Goal: Task Accomplishment & Management: Use online tool/utility

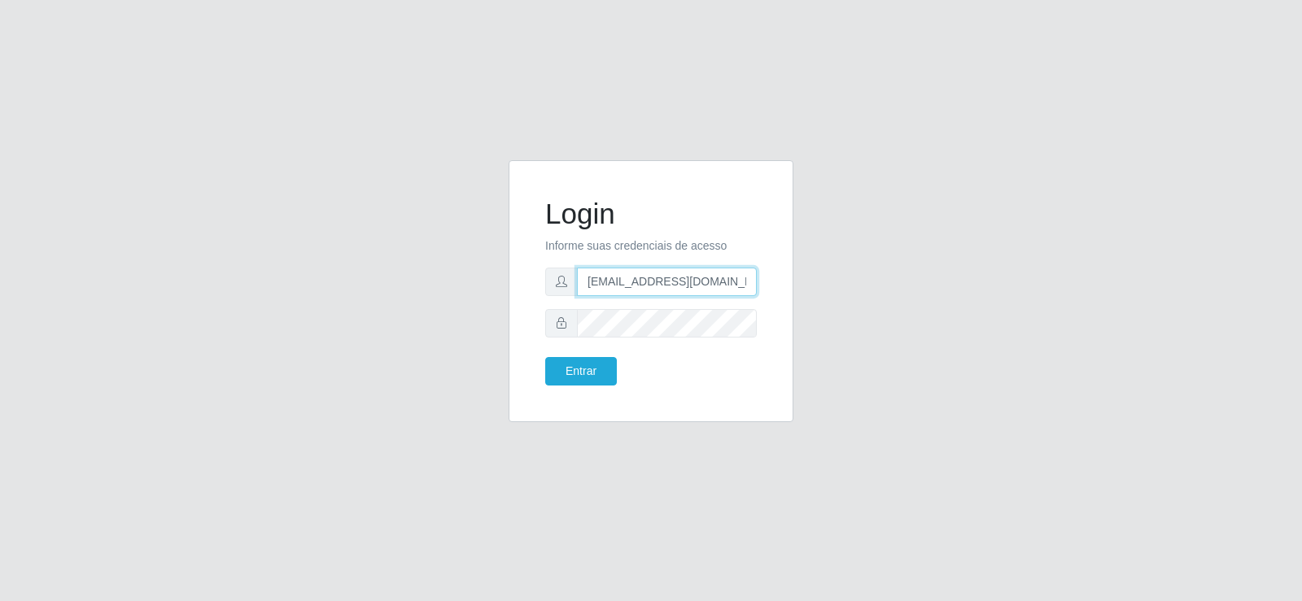
click at [614, 281] on input "[EMAIL_ADDRESS][DOMAIN_NAME]" at bounding box center [667, 282] width 180 height 28
click at [674, 277] on input "[EMAIL_ADDRESS][DOMAIN_NAME]" at bounding box center [667, 282] width 180 height 28
click at [675, 277] on input "[EMAIL_ADDRESS][DOMAIN_NAME]" at bounding box center [667, 282] width 180 height 28
drag, startPoint x: 675, startPoint y: 282, endPoint x: 431, endPoint y: 262, distance: 244.9
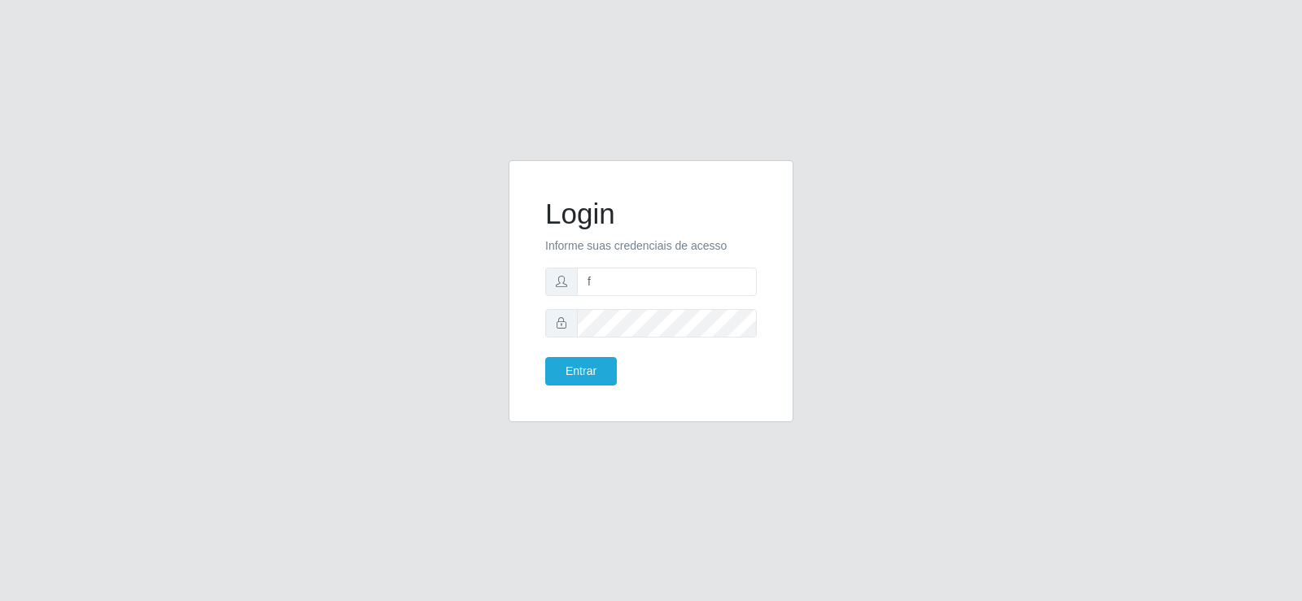
click at [426, 262] on div "Login Informe suas credenciais de acesso f Entrar" at bounding box center [650, 300] width 927 height 281
type input "[EMAIL_ADDRESS][DOMAIN_NAME]"
click at [489, 316] on div "Login Informe suas credenciais de acesso [EMAIL_ADDRESS][DOMAIN_NAME] Entrar" at bounding box center [650, 300] width 927 height 281
click at [582, 373] on button "Entrar" at bounding box center [581, 371] width 72 height 28
click at [579, 364] on button "Entrar" at bounding box center [581, 371] width 72 height 28
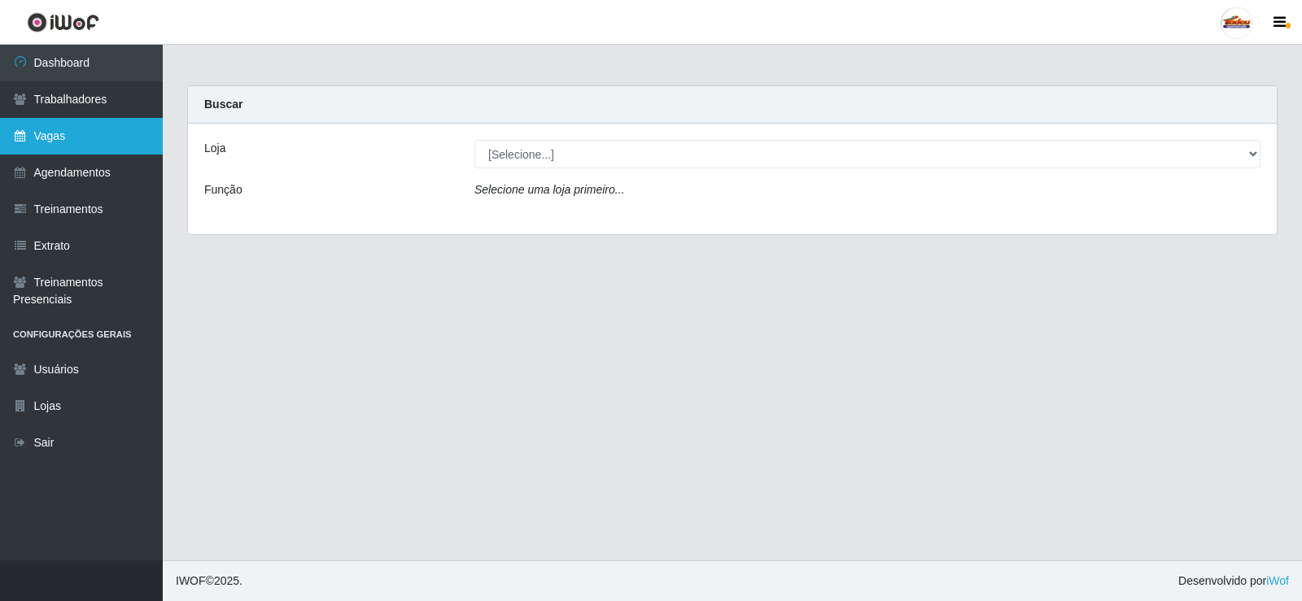
click at [46, 146] on link "Vagas" at bounding box center [81, 136] width 163 height 37
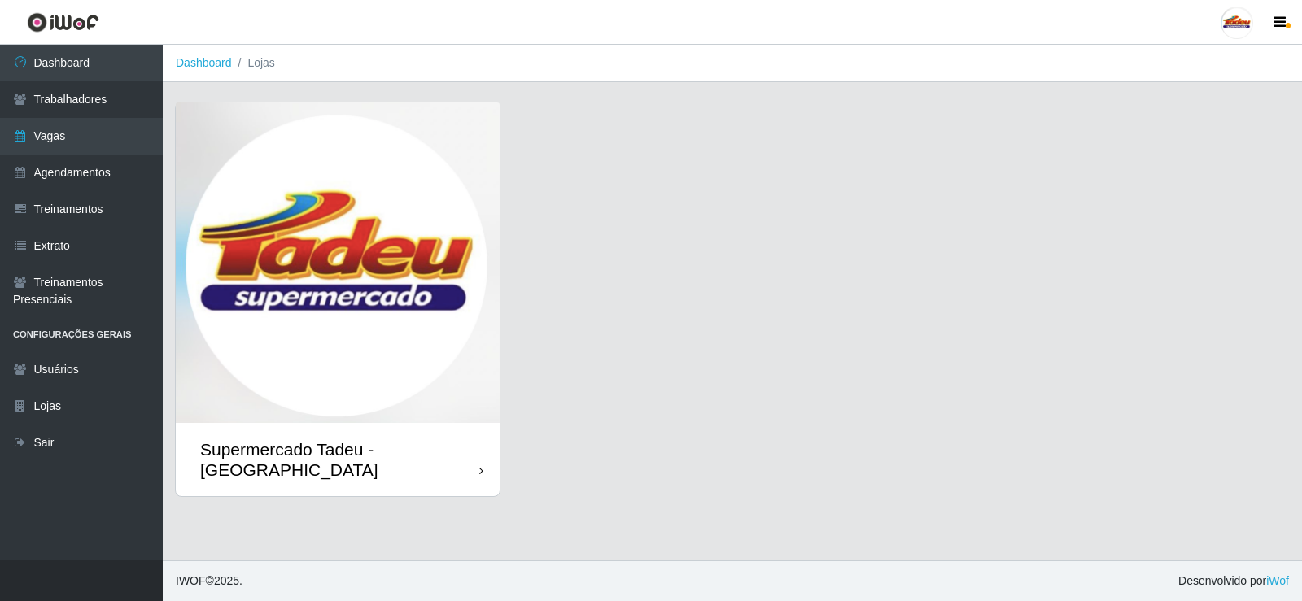
click at [371, 247] on img at bounding box center [338, 263] width 324 height 321
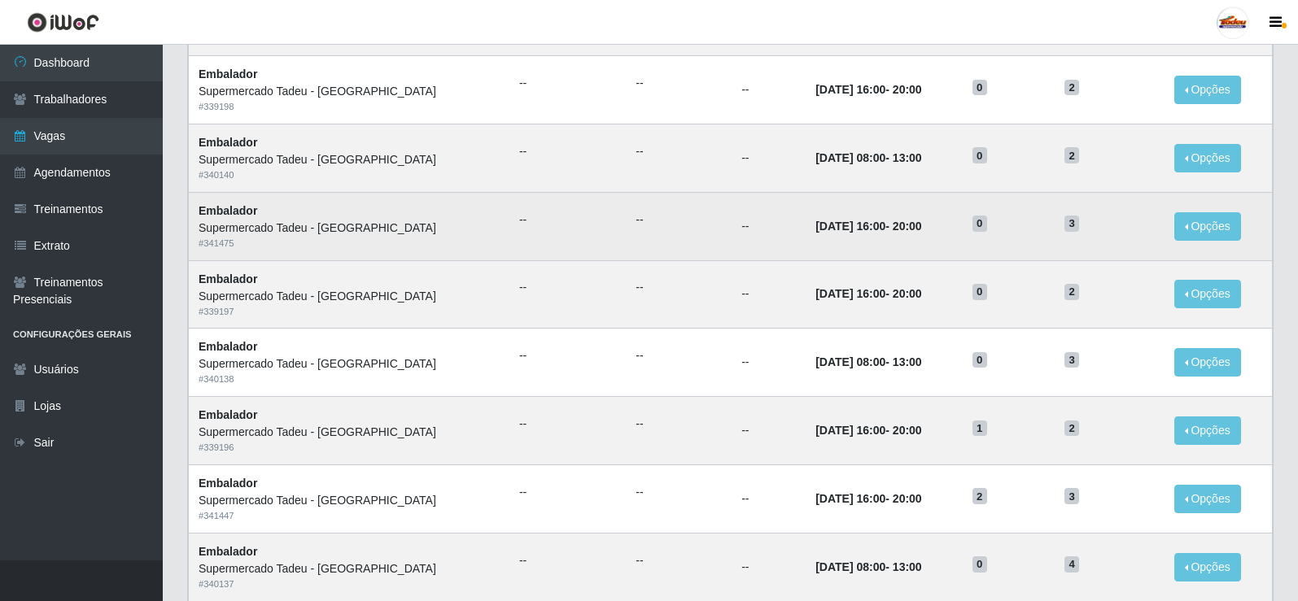
scroll to position [244, 0]
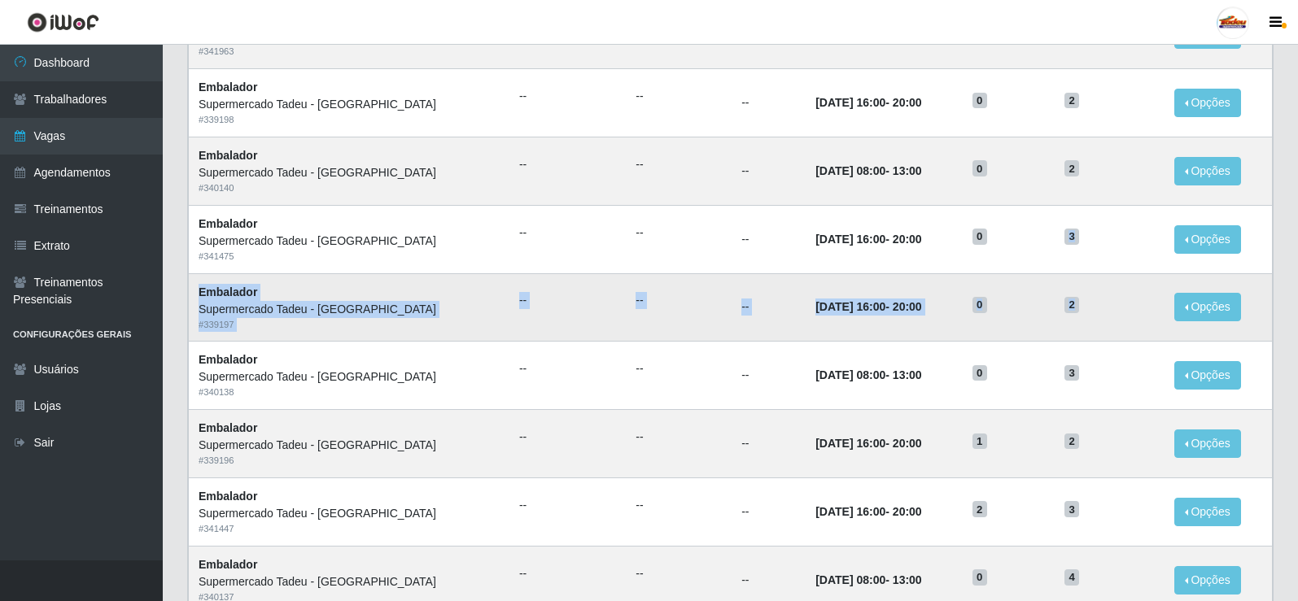
drag, startPoint x: 1052, startPoint y: 227, endPoint x: 1087, endPoint y: 304, distance: 84.8
click at [1087, 304] on tbody "Embalador Supermercado Tadeu - [GEOGRAPHIC_DATA] # 341963 -- -- -- [DATE] 16:00…" at bounding box center [731, 511] width 1084 height 1023
click at [805, 313] on td "[DATE] 16:00 - 20:00" at bounding box center [883, 307] width 157 height 68
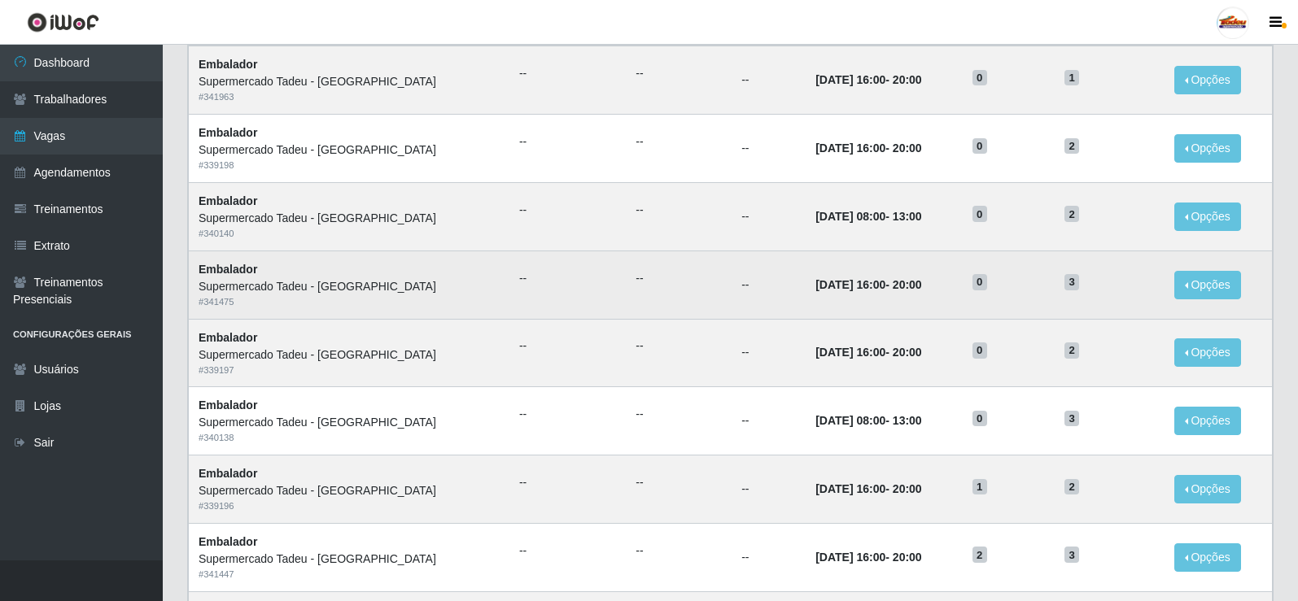
scroll to position [163, 0]
